Goal: Task Accomplishment & Management: Complete application form

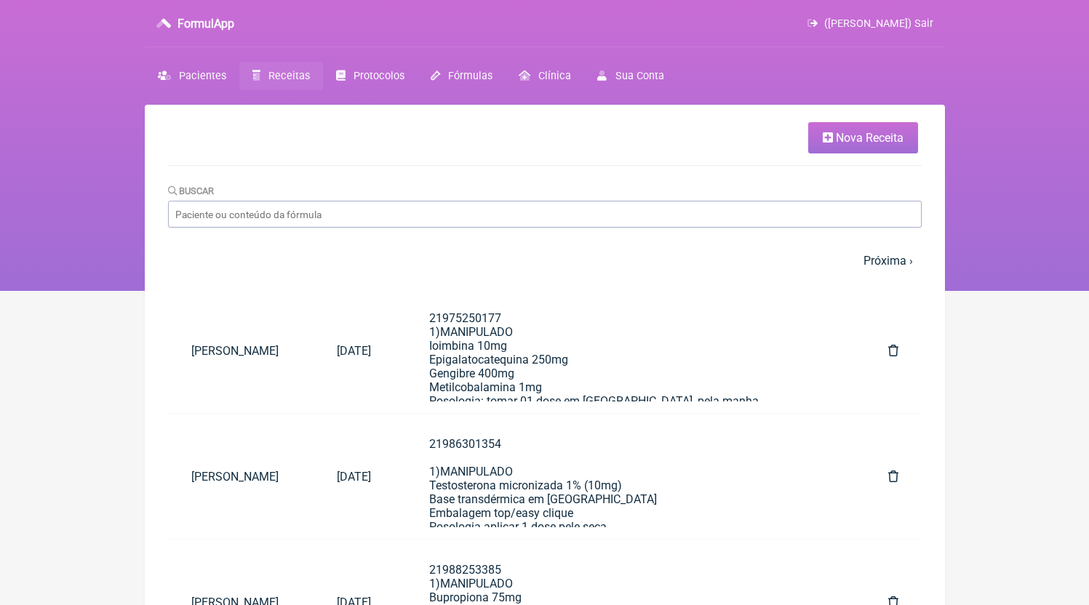
click at [824, 129] on link "Nova Receita" at bounding box center [863, 137] width 110 height 31
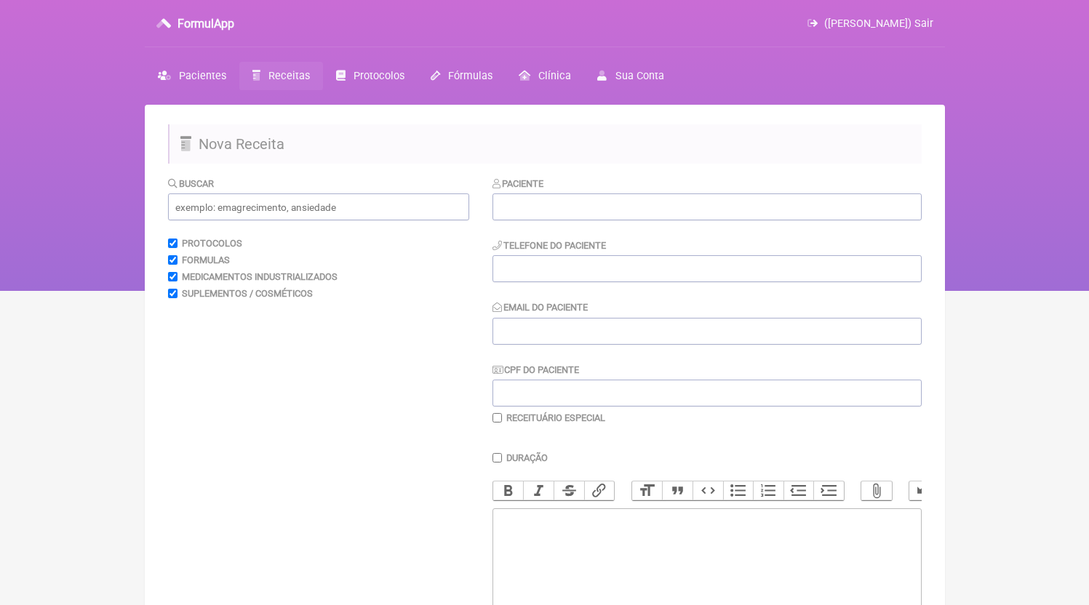
click at [540, 223] on div "Paciente Telefone do Paciente Email do Paciente CPF do Paciente Receituário Esp…" at bounding box center [706, 300] width 429 height 248
click at [542, 210] on input "text" at bounding box center [706, 206] width 429 height 27
type input "V"
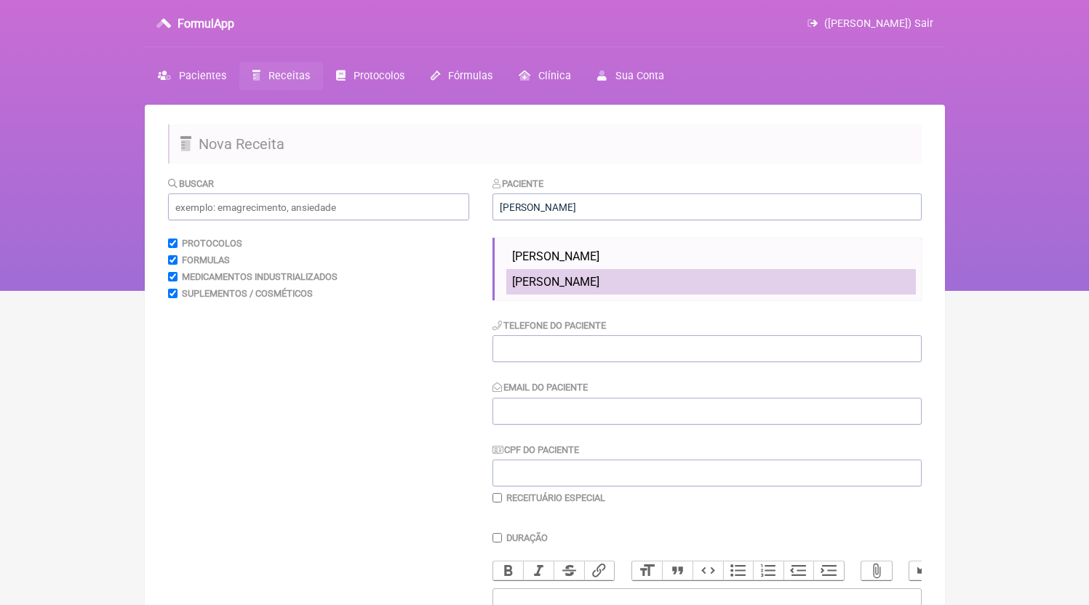
click at [599, 281] on span "[PERSON_NAME]" at bounding box center [555, 282] width 87 height 14
type input "[PERSON_NAME]"
type input "21988191058"
type input "[EMAIL_ADDRESS][DOMAIN_NAME]"
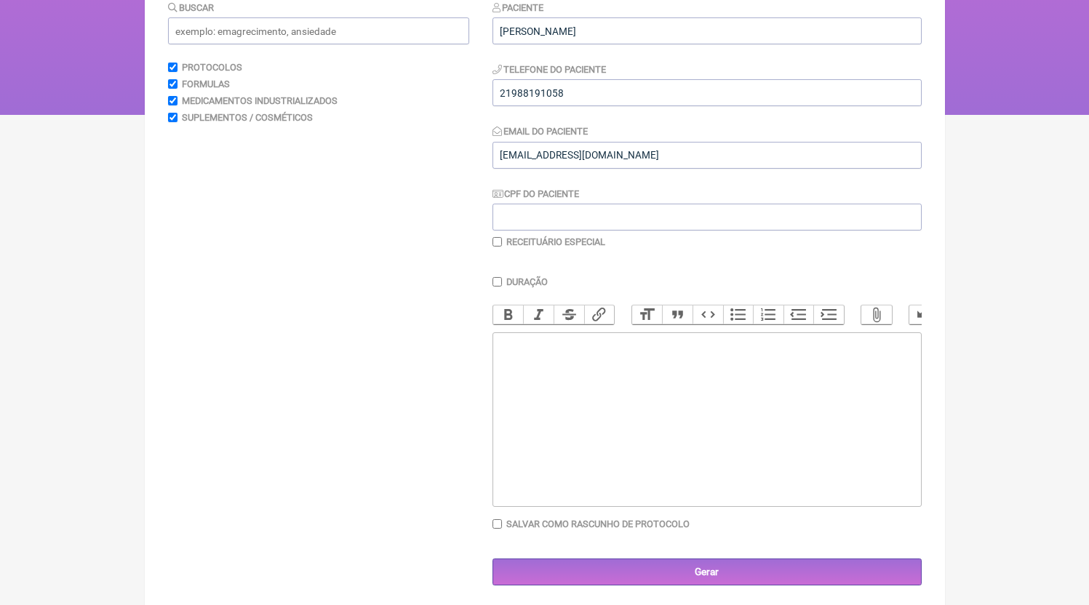
scroll to position [195, 0]
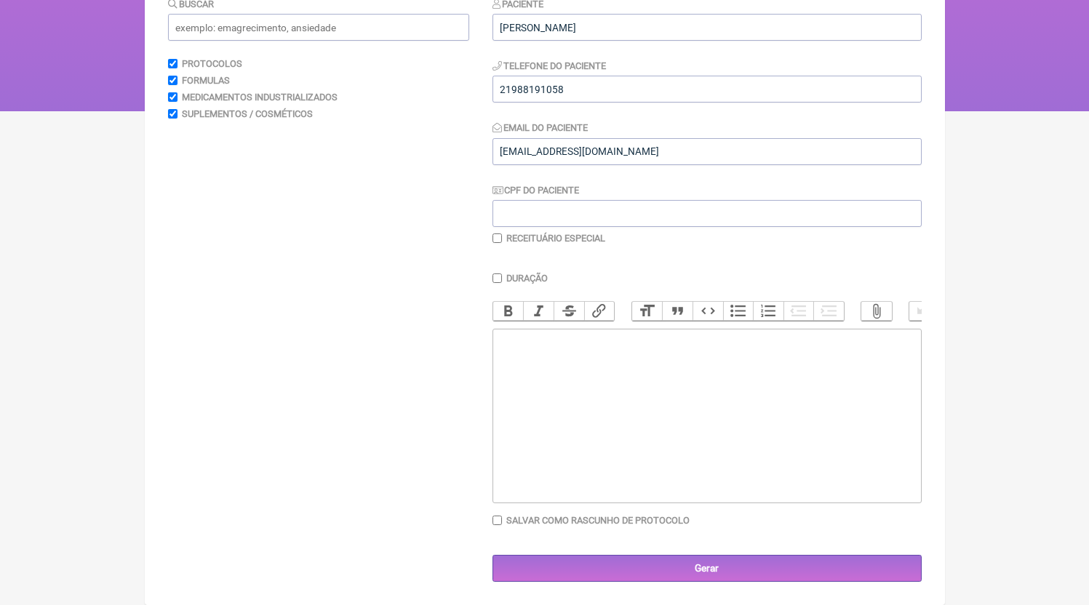
click at [596, 417] on trix-editor at bounding box center [706, 416] width 429 height 175
paste trix-editor "<div>21988191058<br>1)MANIPULADO<br>Metilfolato 400mcg<br>Ac ascorbico 500mg<br…"
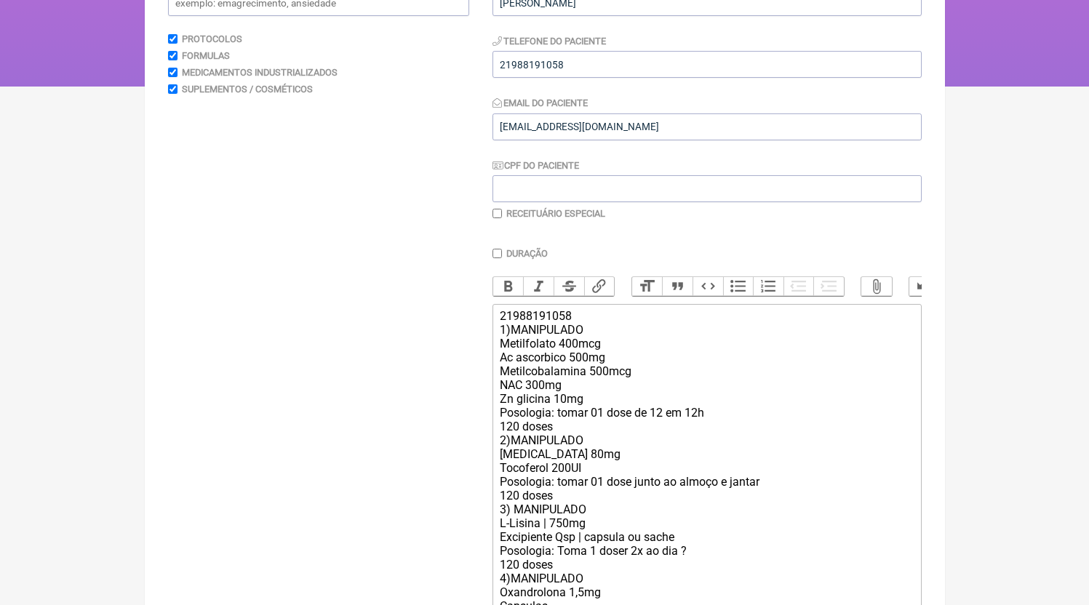
scroll to position [214, 0]
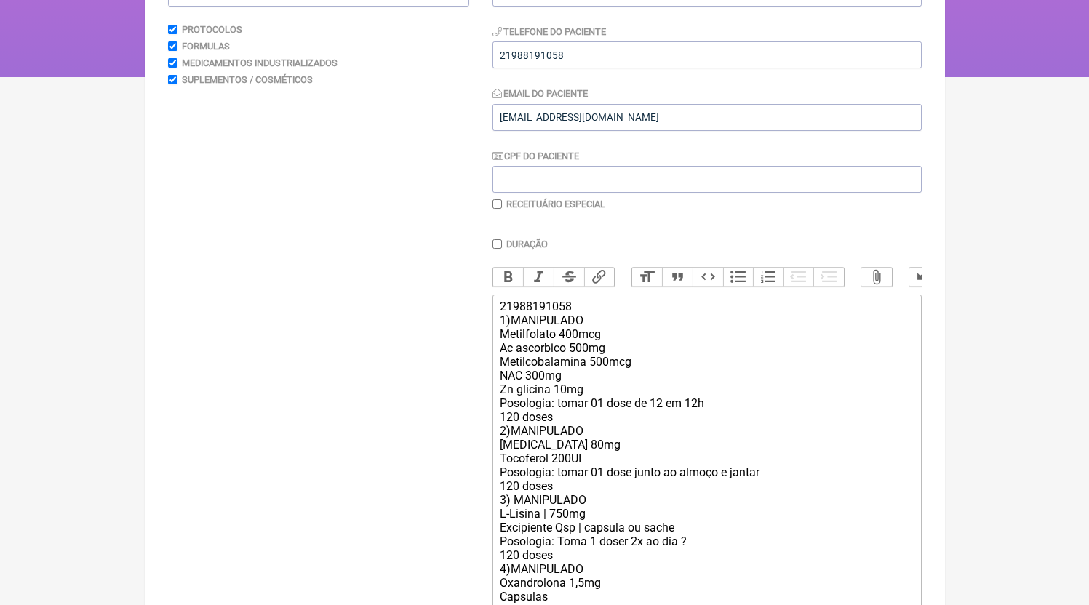
click at [572, 433] on div "21988191058 1)MANIPULADO Metilfolato 400mcg Ac ascorbico 500mg Metilcobalamina …" at bounding box center [706, 466] width 413 height 332
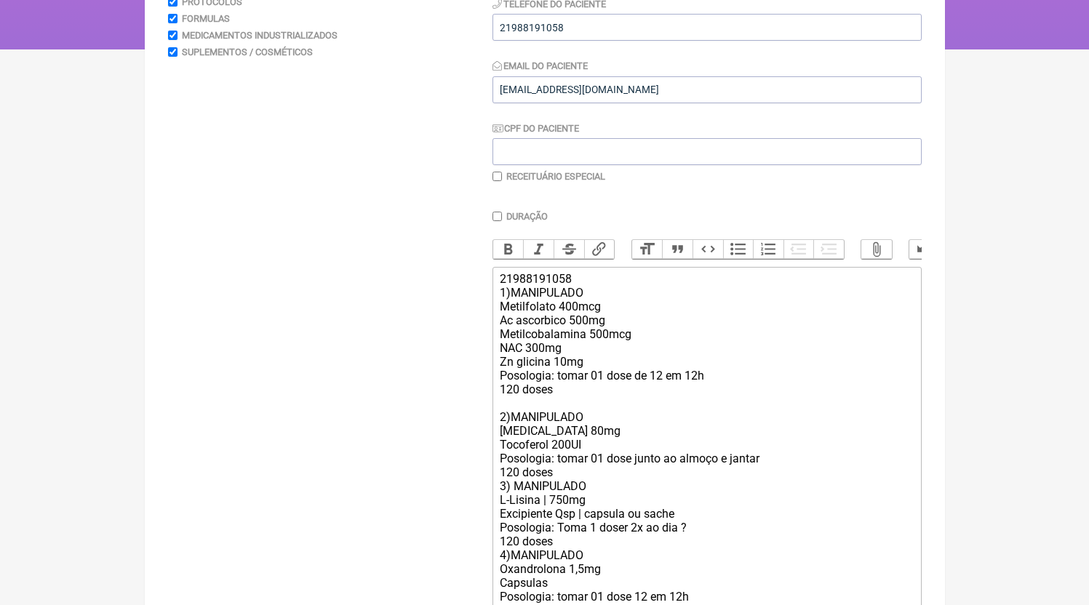
scroll to position [251, 0]
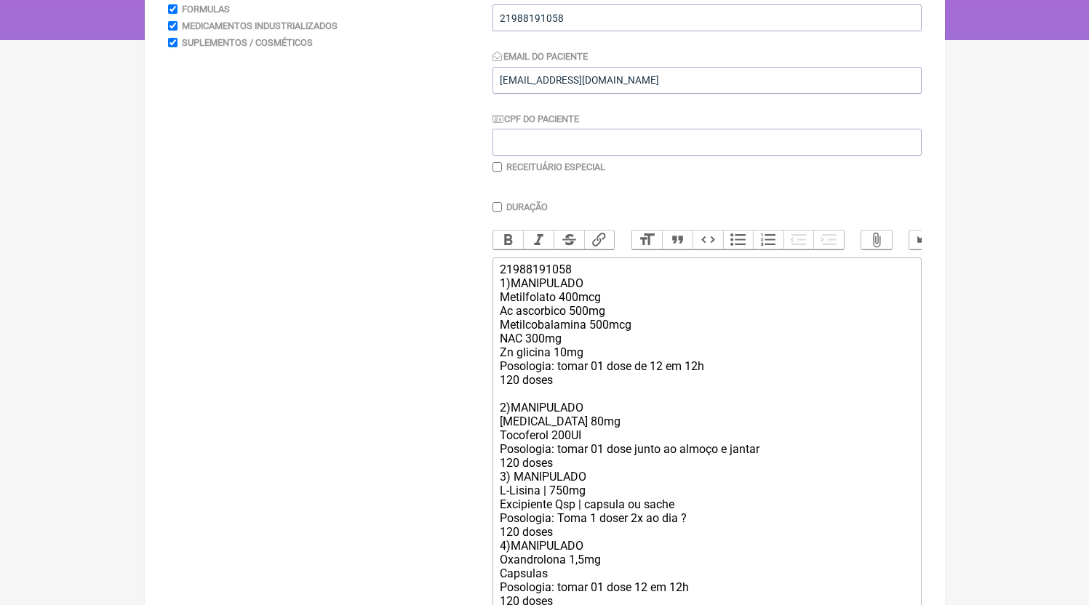
click at [580, 476] on div "21988191058 1)MANIPULADO Metilfolato 400mcg Ac ascorbico 500mg Metilcobalamina …" at bounding box center [706, 435] width 413 height 345
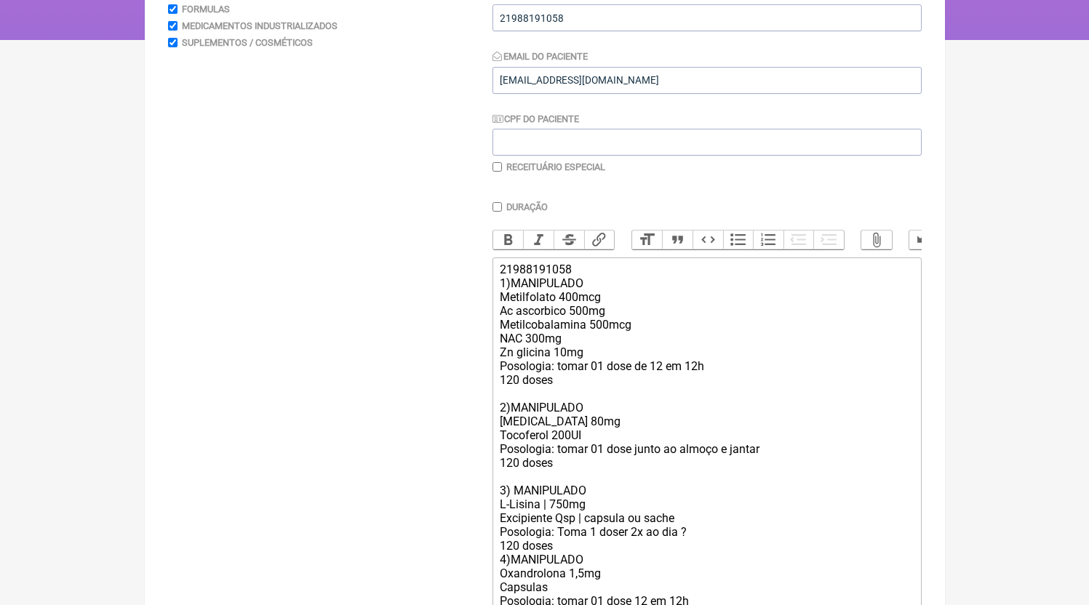
scroll to position [390, 0]
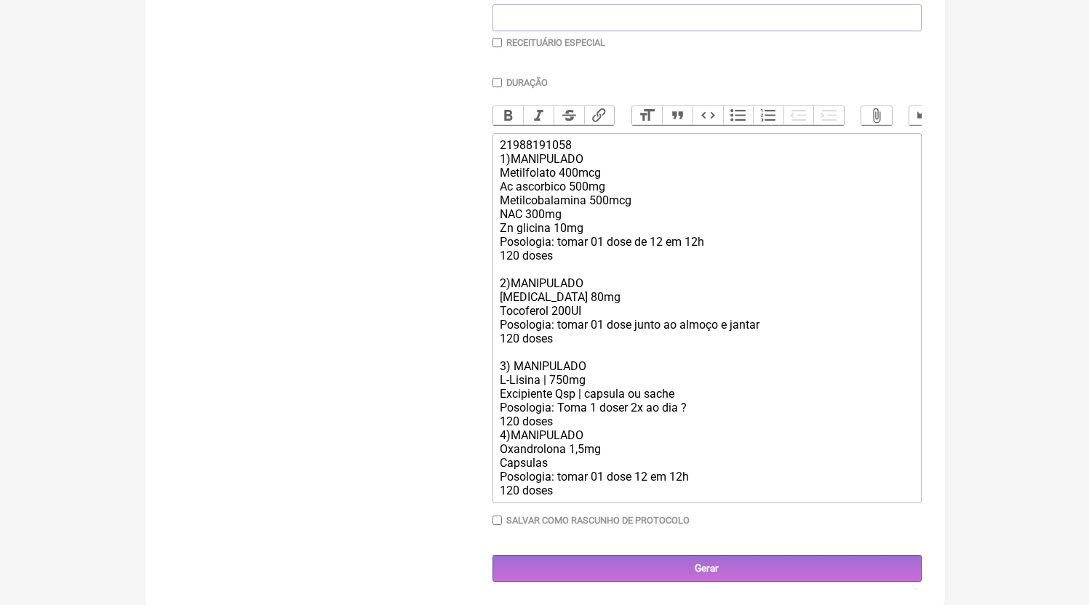
click at [713, 412] on div "21988191058 1)MANIPULADO Metilfolato 400mcg Ac ascorbico 500mg Metilcobalamina …" at bounding box center [706, 317] width 413 height 359
click at [572, 419] on div "21988191058 1)MANIPULADO Metilfolato 400mcg Ac ascorbico 500mg Metilcobalamina …" at bounding box center [706, 317] width 413 height 359
type trix-editor "<div>21988191058<br>1)MANIPULADO<br>Metilfolato 400mcg<br>Ac ascorbico 500mg<br…"
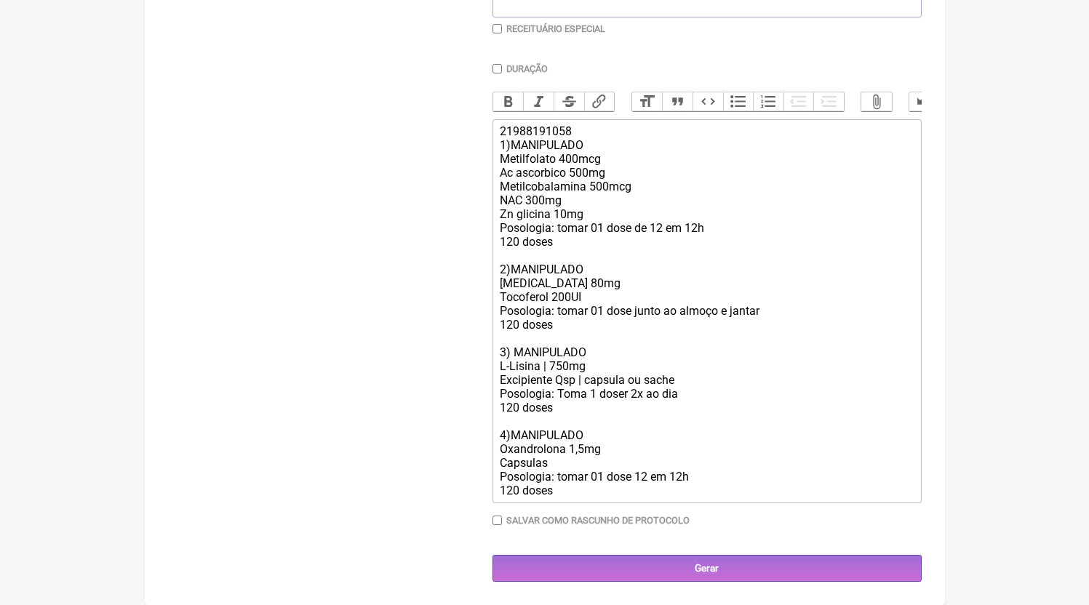
scroll to position [372, 0]
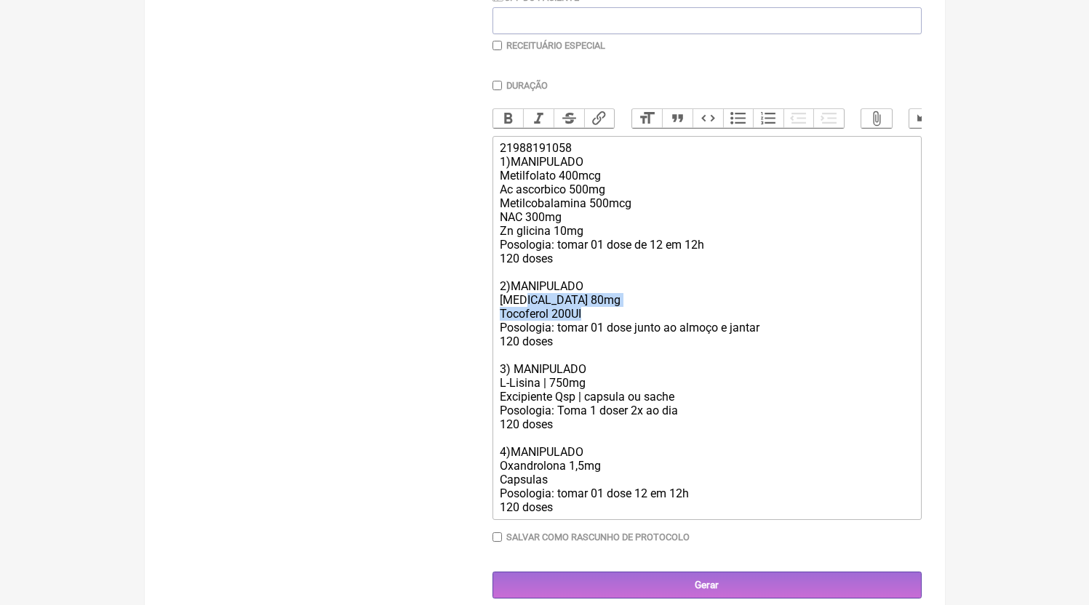
drag, startPoint x: 590, startPoint y: 332, endPoint x: 517, endPoint y: 314, distance: 74.8
click at [518, 313] on div "21988191058 1)MANIPULADO Metilfolato 400mcg Ac ascorbico 500mg Metilcobalamina …" at bounding box center [706, 327] width 413 height 373
click at [607, 316] on div "21988191058 1)MANIPULADO Metilfolato 400mcg Ac ascorbico 500mg Metilcobalamina …" at bounding box center [706, 327] width 413 height 373
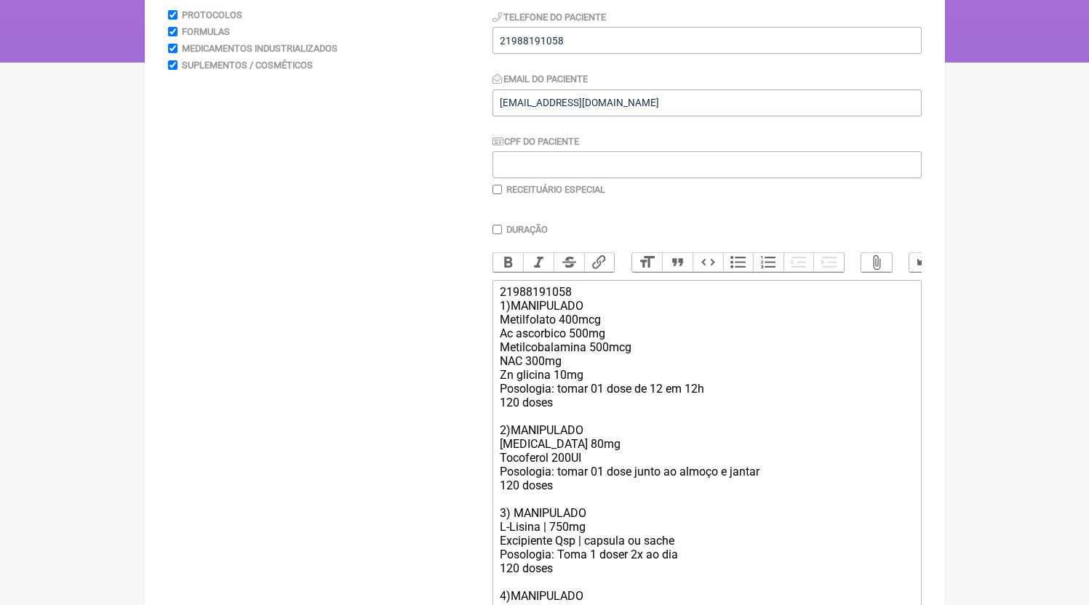
scroll to position [123, 0]
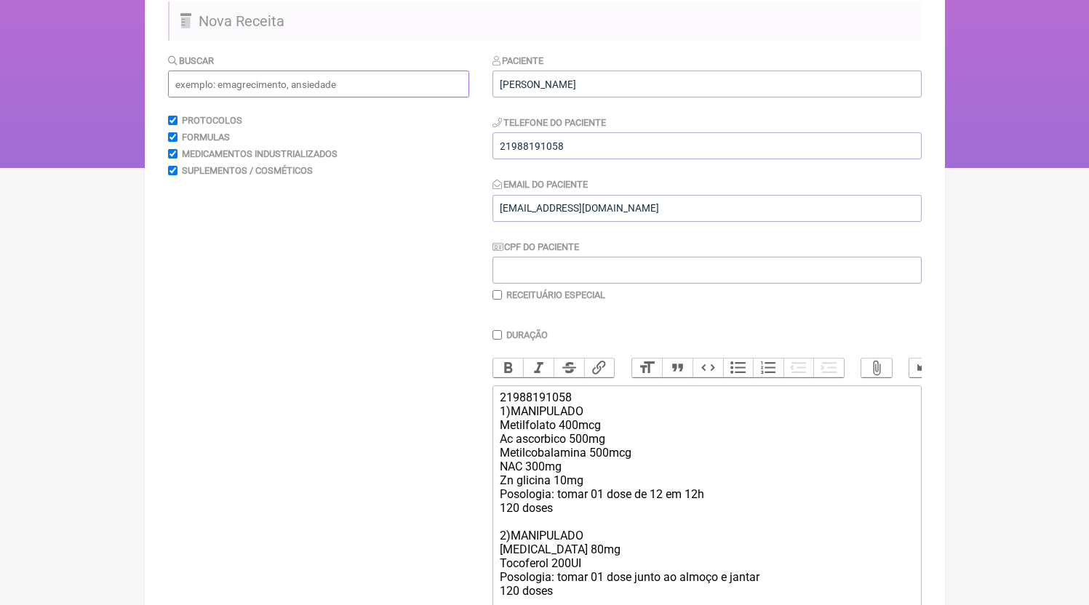
click at [286, 81] on input "text" at bounding box center [318, 84] width 301 height 27
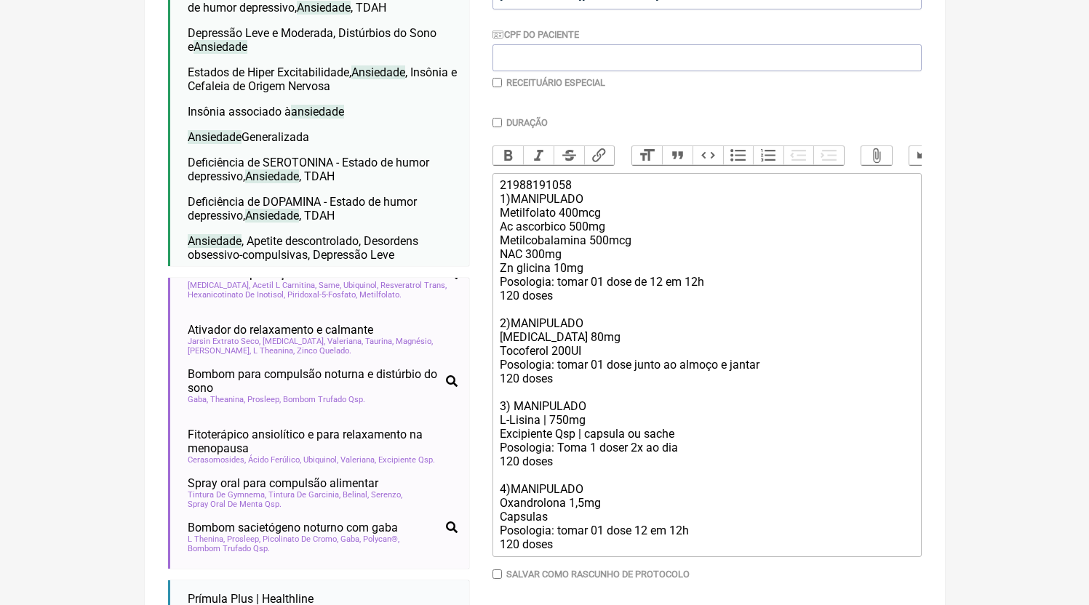
scroll to position [798, 0]
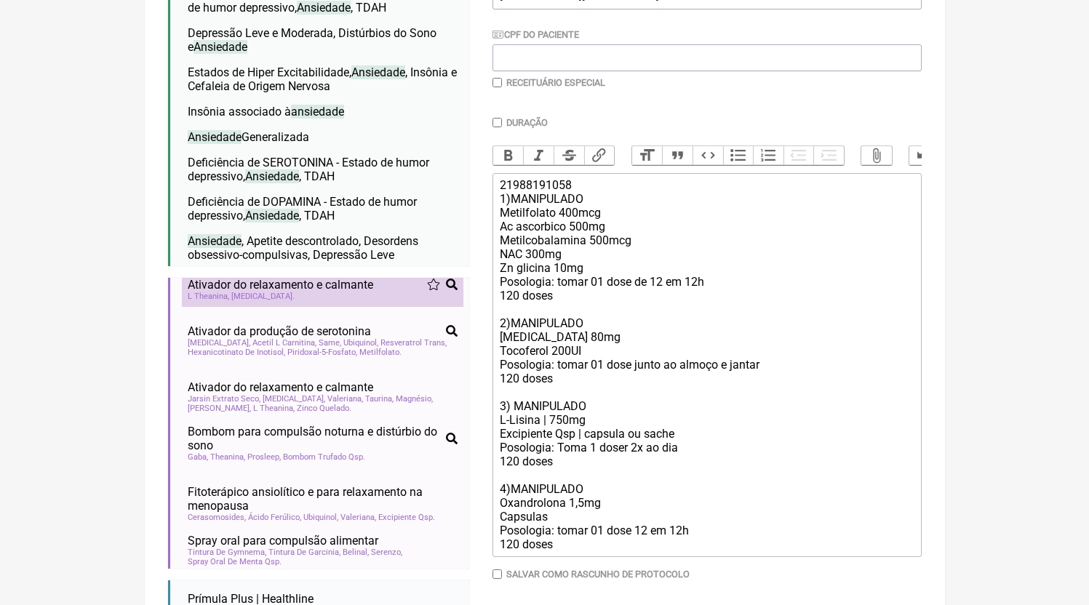
type input "ANSIEDADE"
click at [359, 307] on li "Ativador do relaxamento e calmante estresse tpm ansiedade irritabilidade nervos…" at bounding box center [322, 289] width 281 height 35
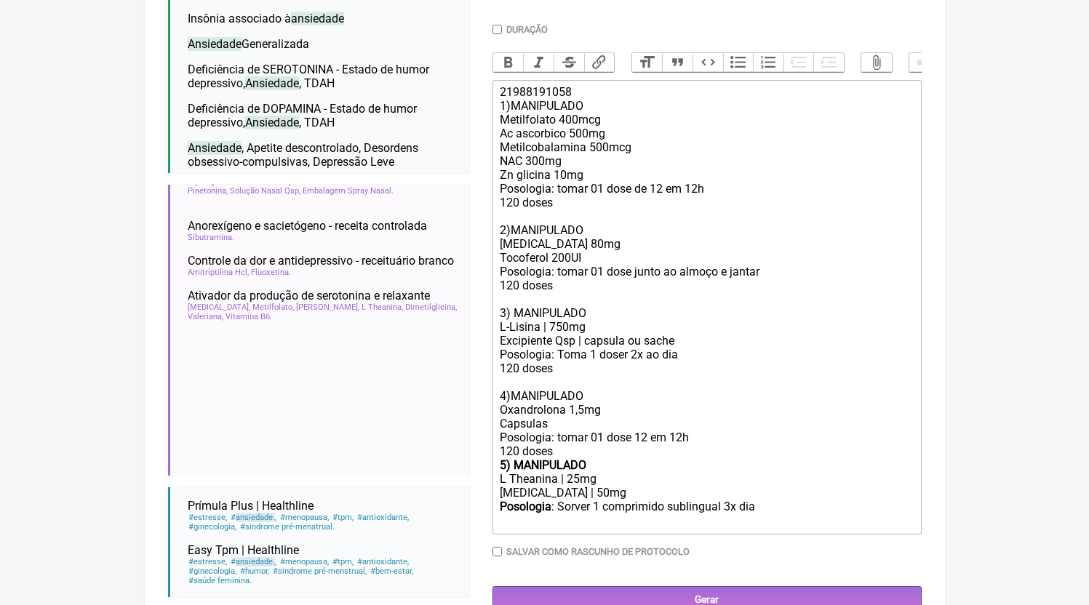
scroll to position [473, 0]
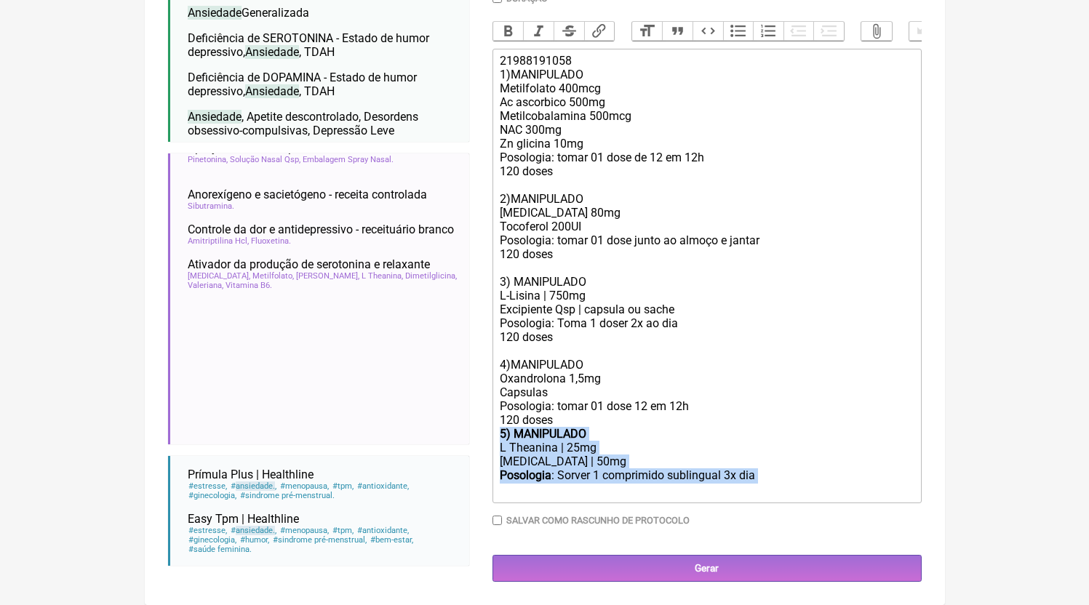
drag, startPoint x: 776, startPoint y: 472, endPoint x: 476, endPoint y: 438, distance: 301.5
click at [476, 438] on form "Buscar ANSIEDADE Protocolos Formulas Medicamentos Industrializados Suplementos …" at bounding box center [544, 148] width 753 height 865
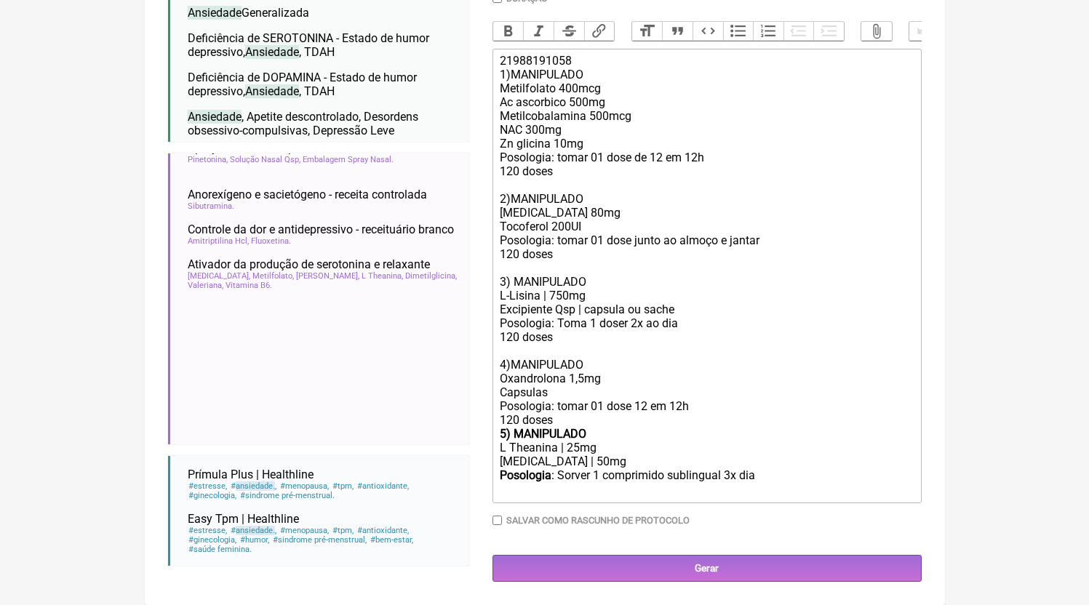
scroll to position [460, 0]
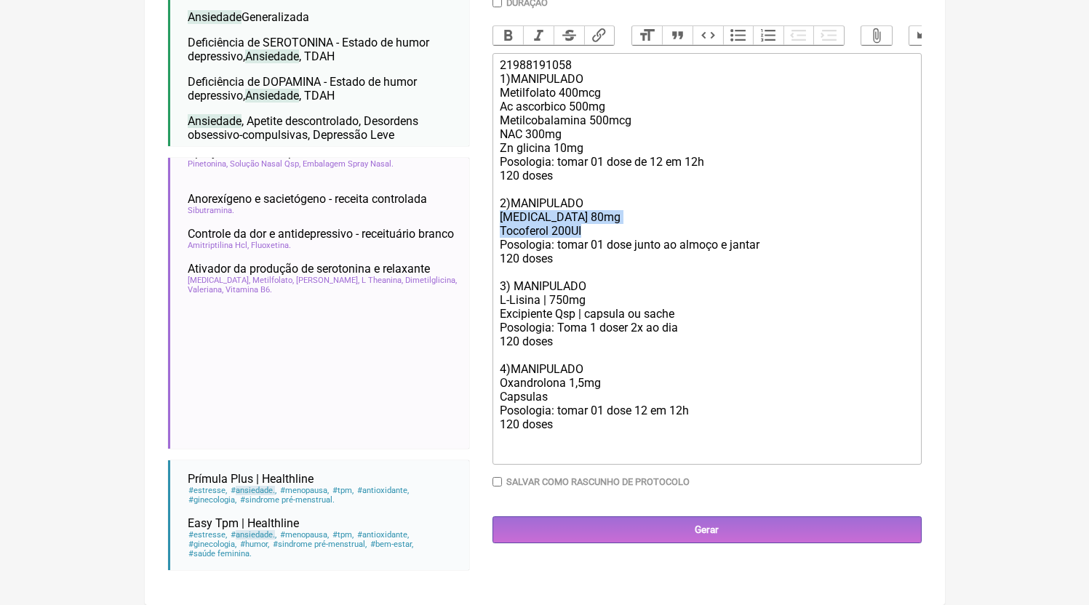
drag, startPoint x: 600, startPoint y: 245, endPoint x: 473, endPoint y: 227, distance: 128.5
click at [473, 227] on form "Buscar ANSIEDADE Protocolos Formulas Medicamentos Industrializados Suplementos …" at bounding box center [544, 151] width 753 height 861
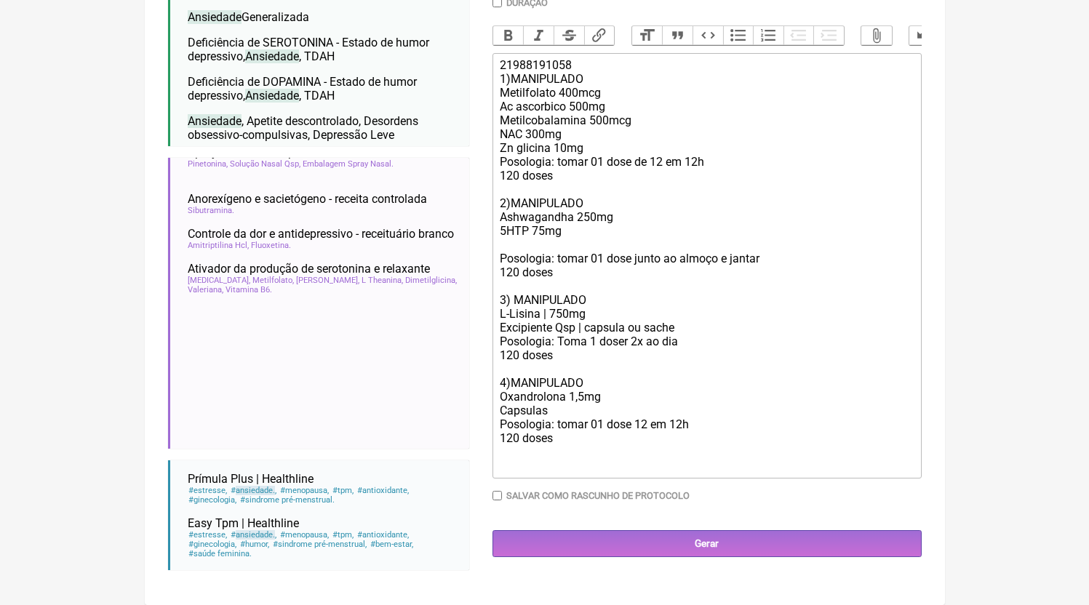
type trix-editor "<div>21988191058<br>1)MANIPULADO<br>Metilfolato 400mcg<br>Ac ascorbico 500mg<br…"
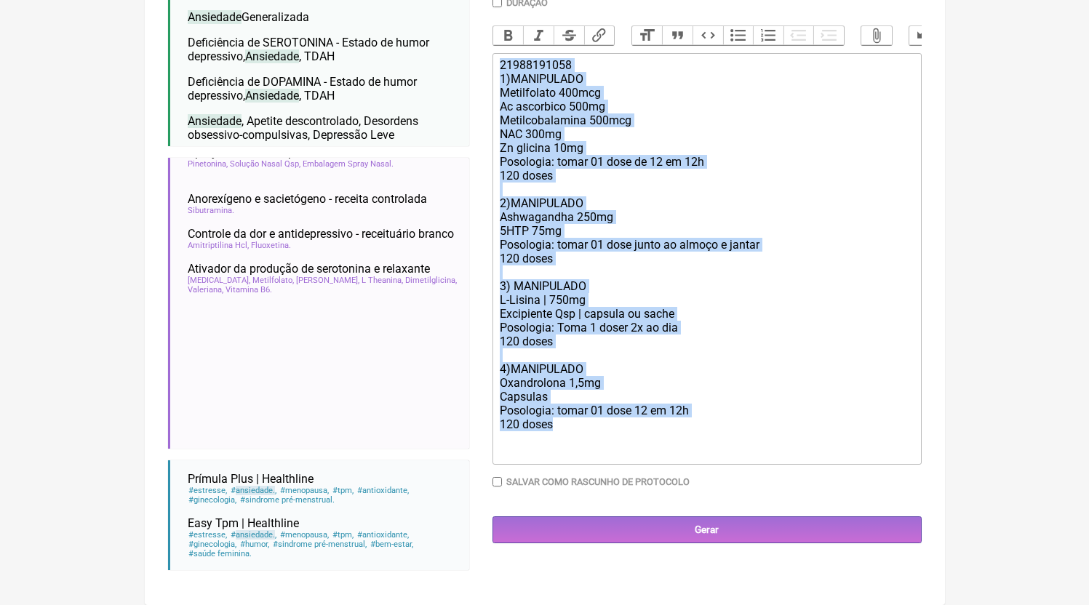
copy div "21988191058 1)MANIPULADO Metilfolato 400mcg Ac ascorbico 500mg Metilcobalamina …"
